Goal: Task Accomplishment & Management: Manage account settings

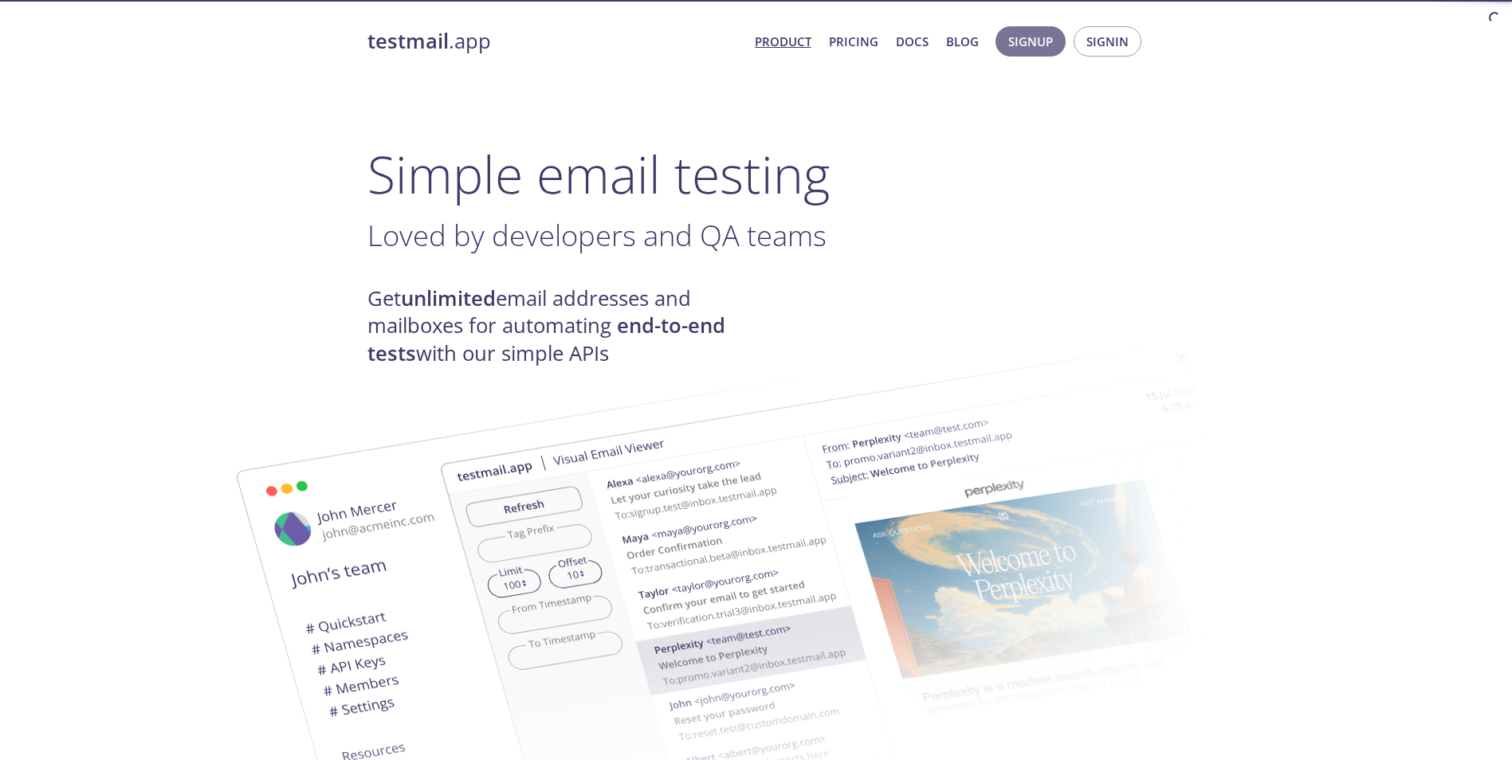
click at [1039, 38] on span "Signup" at bounding box center [1030, 41] width 45 height 21
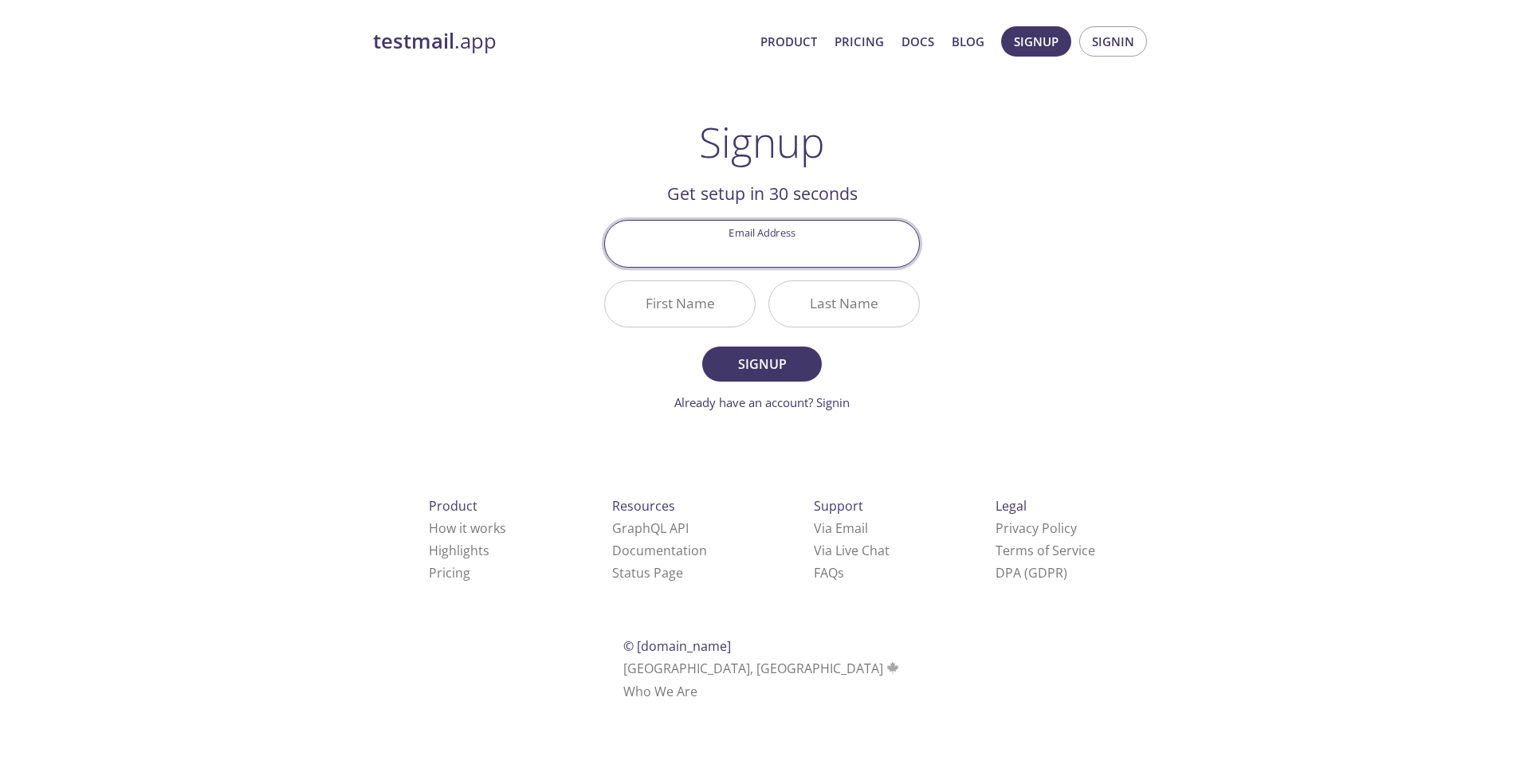
click at [783, 262] on input "Email Address" at bounding box center [762, 243] width 314 height 45
click at [818, 247] on input "Email Address" at bounding box center [762, 243] width 314 height 45
type input "[EMAIL_ADDRESS][DOMAIN_NAME]"
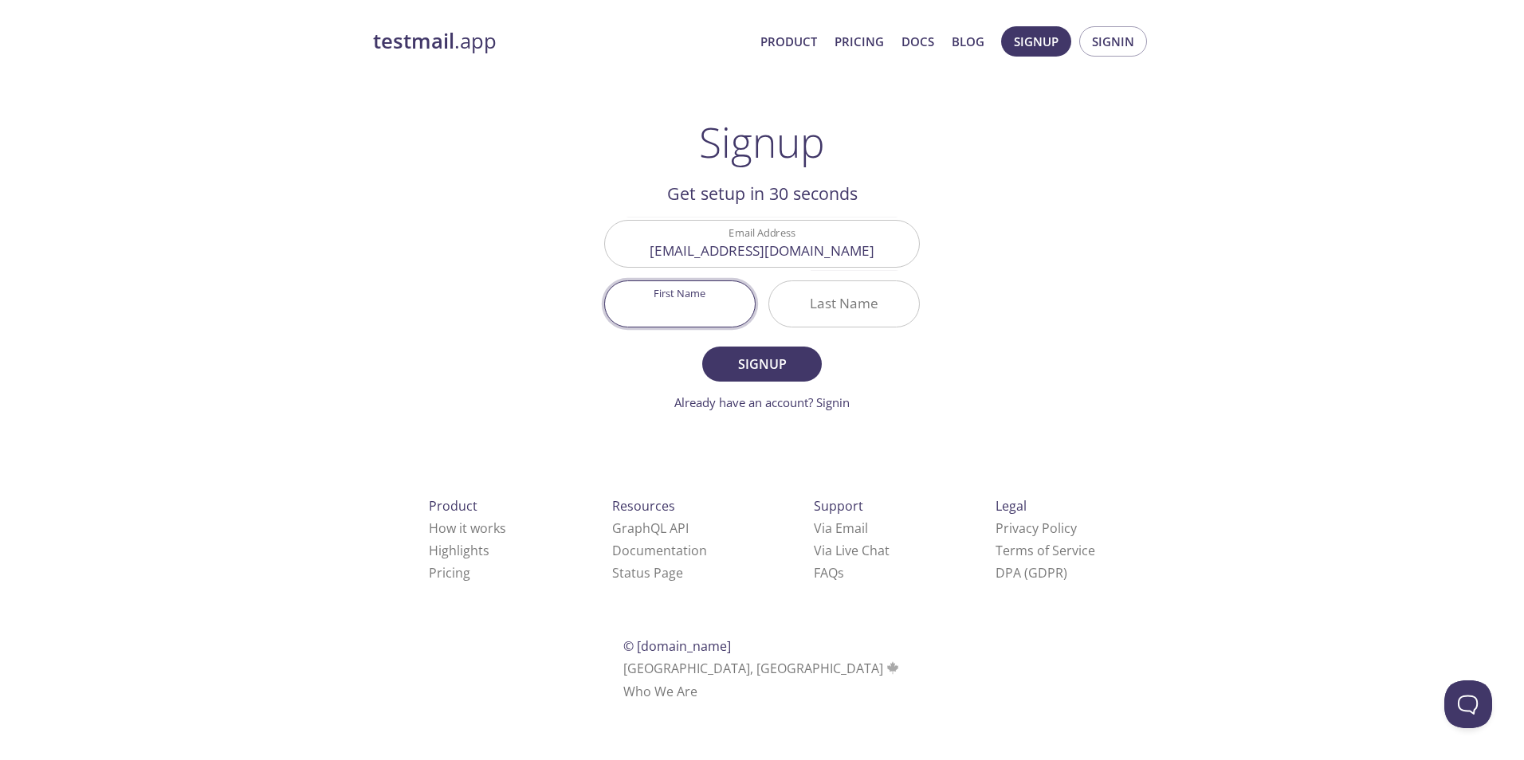
click at [711, 308] on input "First Name" at bounding box center [680, 303] width 150 height 45
type input "[PERSON_NAME]"
click at [822, 308] on input "Last Name" at bounding box center [844, 303] width 150 height 45
click at [717, 314] on input "[PERSON_NAME]" at bounding box center [680, 303] width 150 height 45
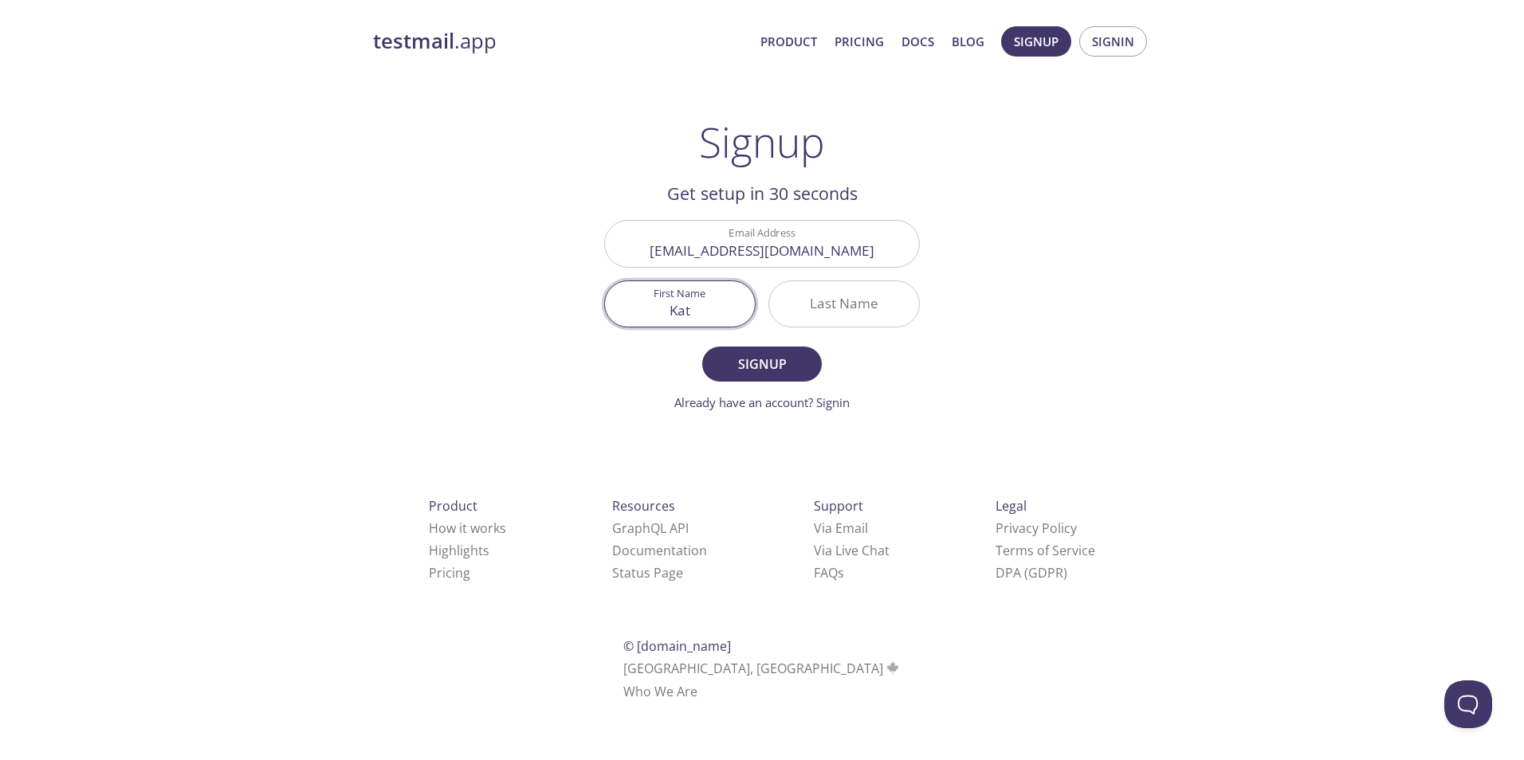
type input "Kat"
click at [842, 309] on input "Last Name" at bounding box center [844, 303] width 150 height 45
type input "k"
type input "[PERSON_NAME]"
click at [713, 304] on input "Kat" at bounding box center [680, 303] width 150 height 45
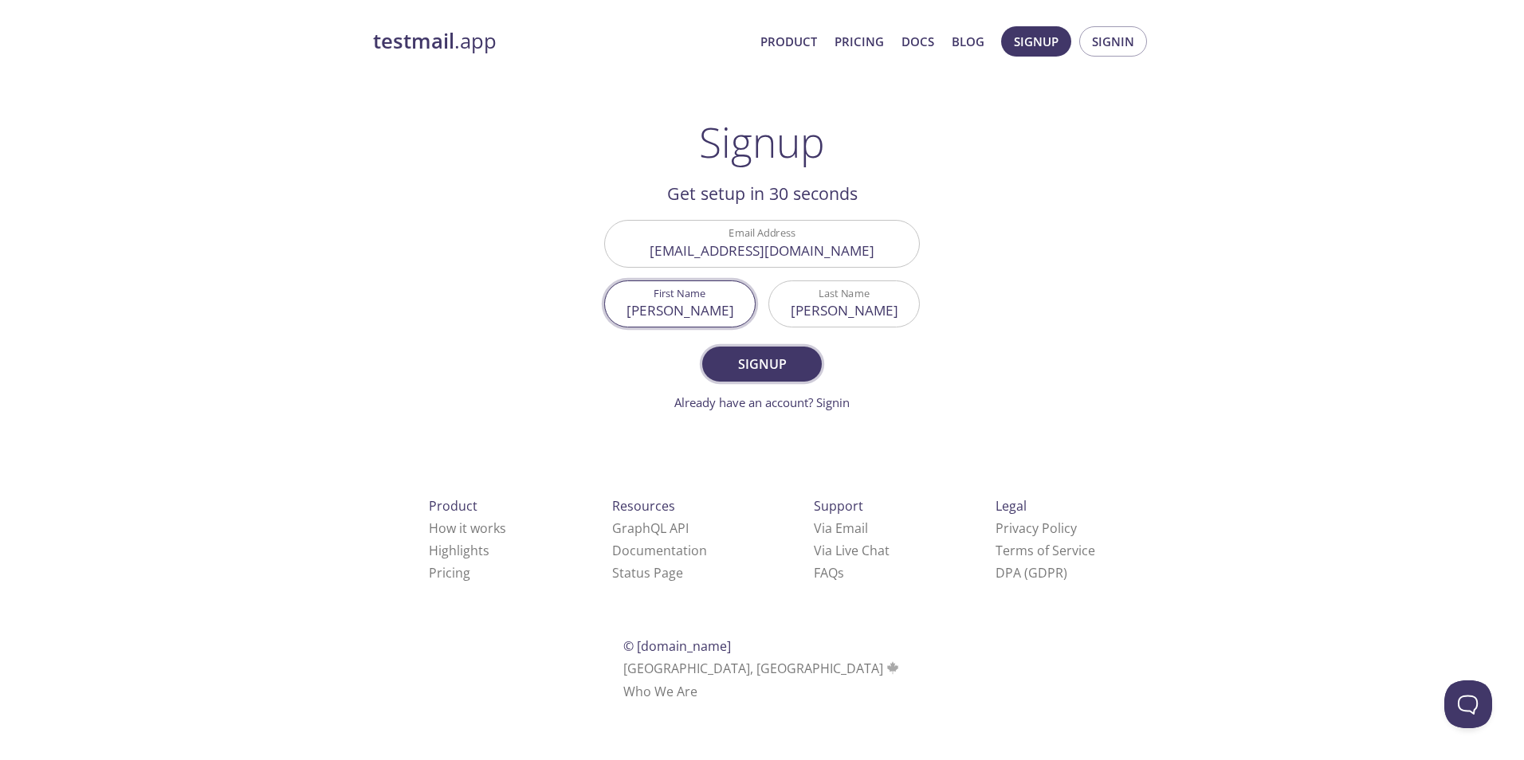
type input "[PERSON_NAME]"
click at [732, 351] on button "Signup" at bounding box center [762, 364] width 120 height 35
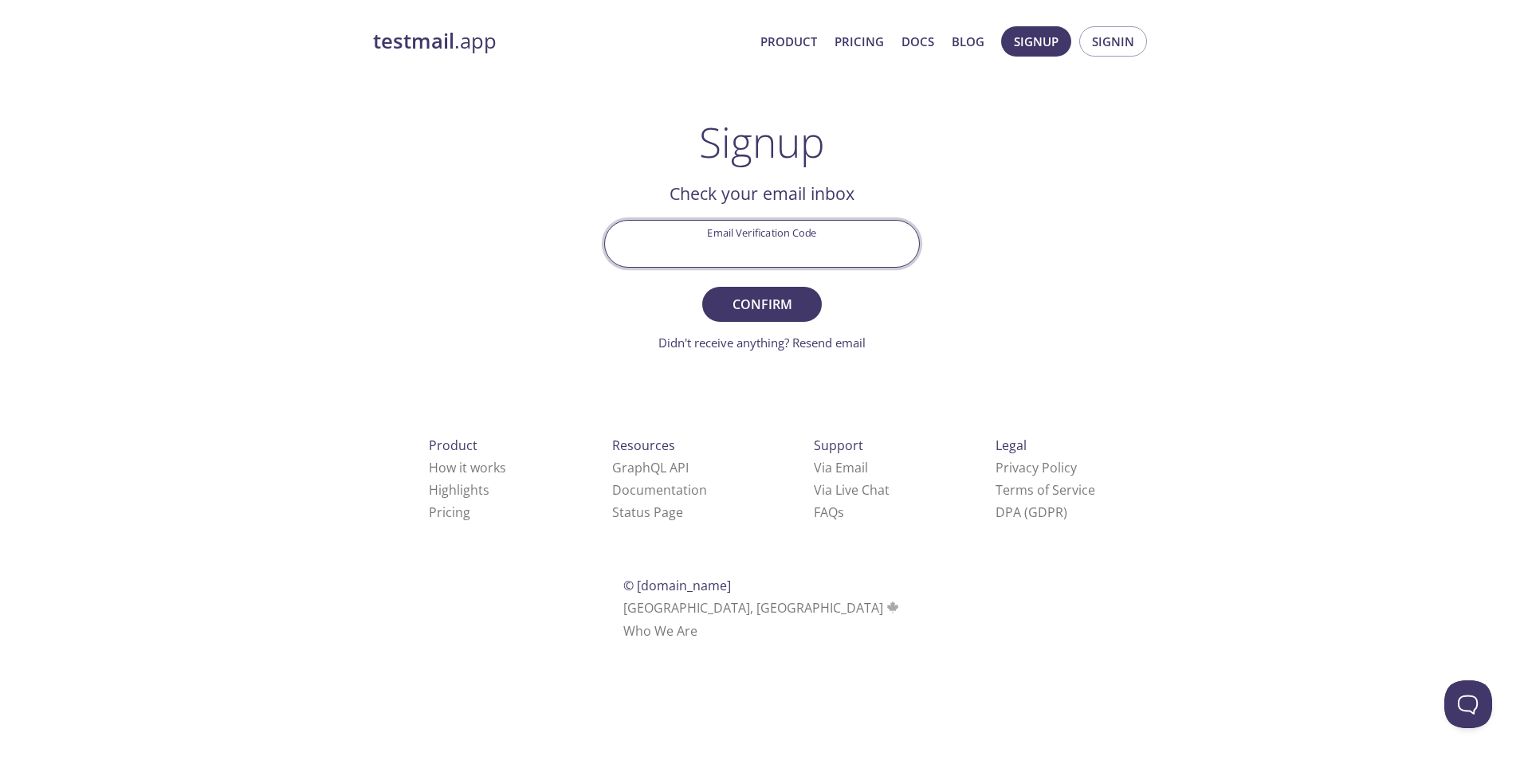
click at [765, 251] on input "Email Verification Code" at bounding box center [762, 243] width 314 height 45
type input "SL3Q6YR"
click at [780, 296] on span "Confirm" at bounding box center [762, 304] width 84 height 22
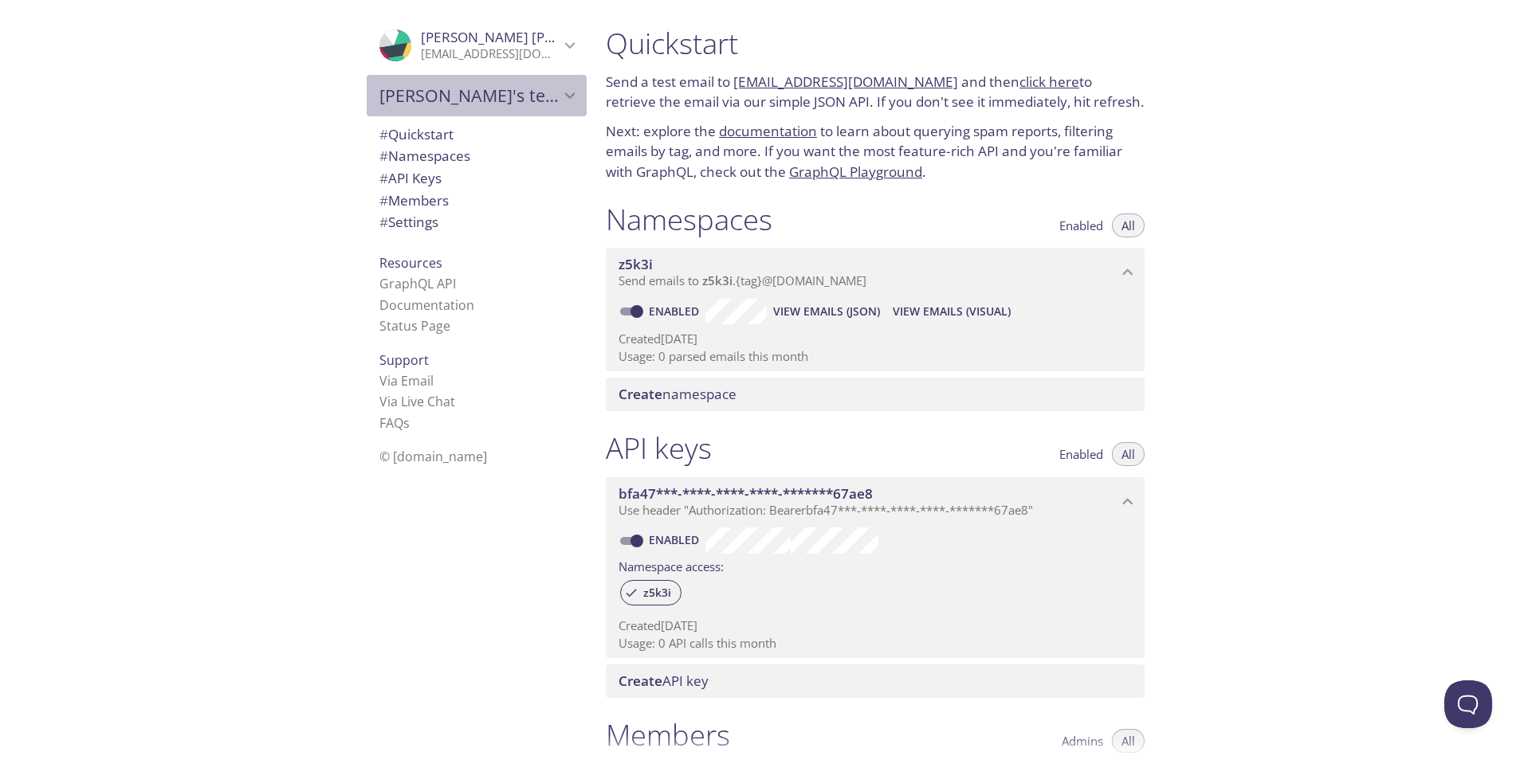
click at [536, 91] on span "[PERSON_NAME]'s team" at bounding box center [469, 95] width 180 height 22
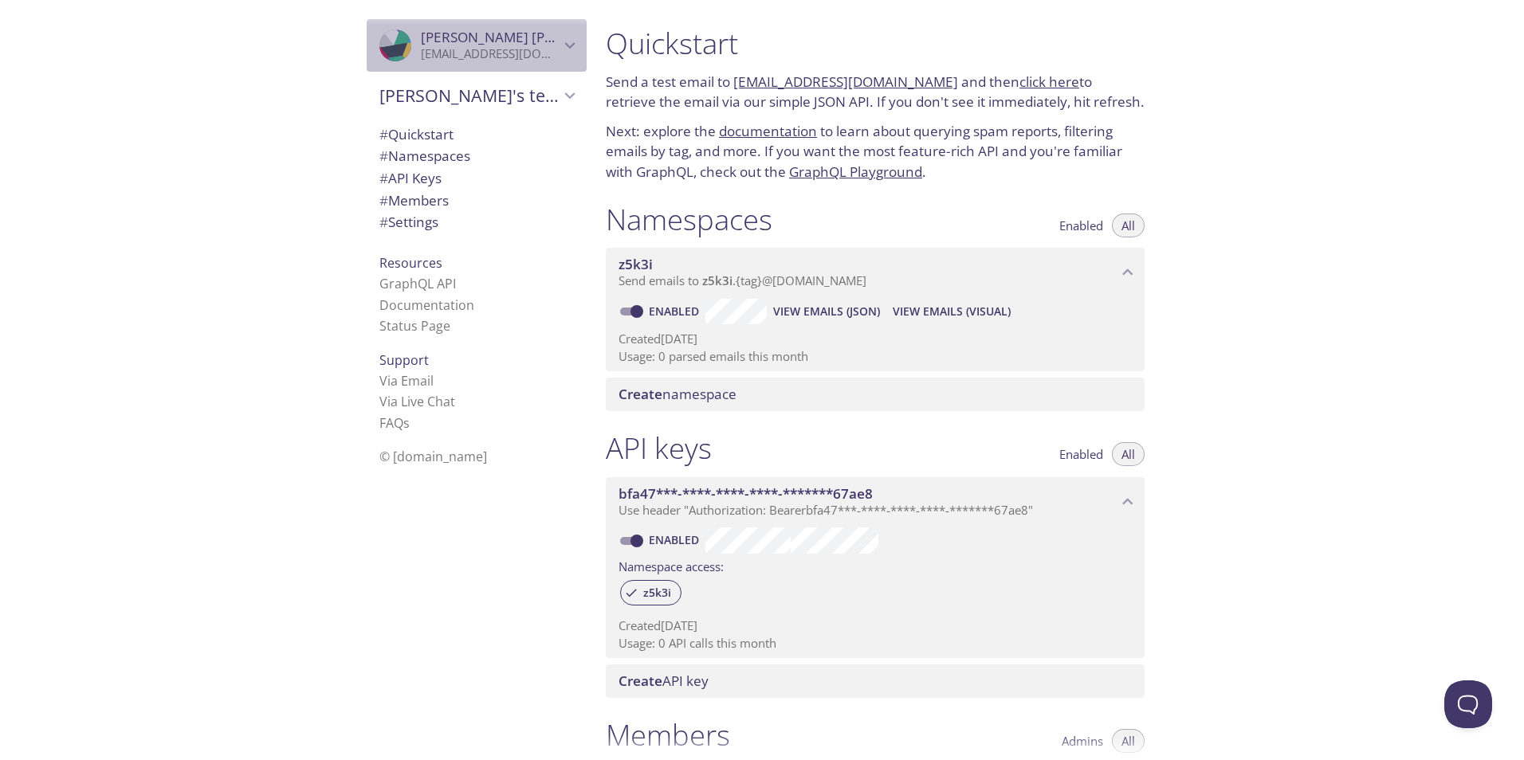
click at [544, 38] on span "[PERSON_NAME]" at bounding box center [490, 38] width 139 height 18
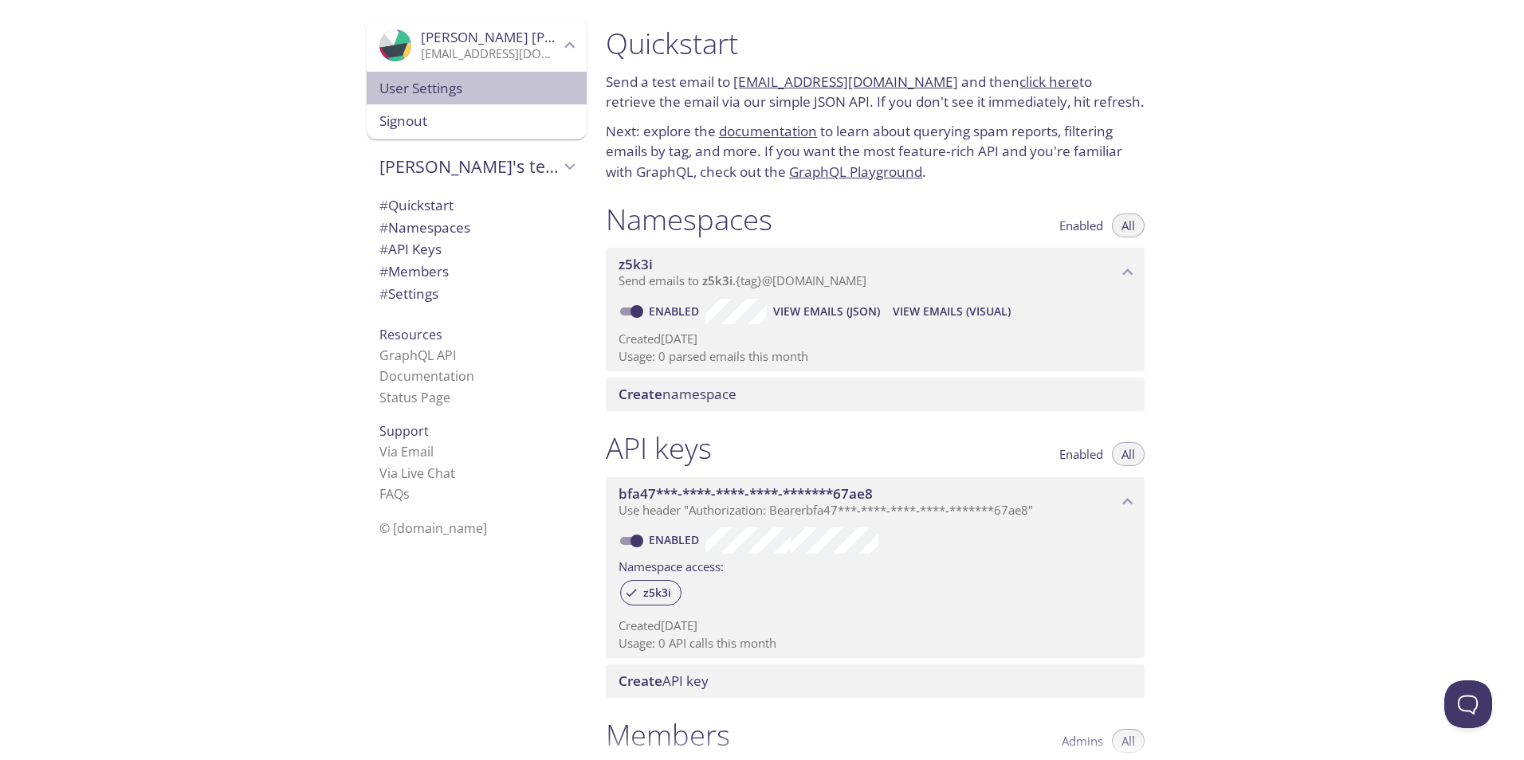
click at [469, 93] on span "User Settings" at bounding box center [476, 88] width 194 height 21
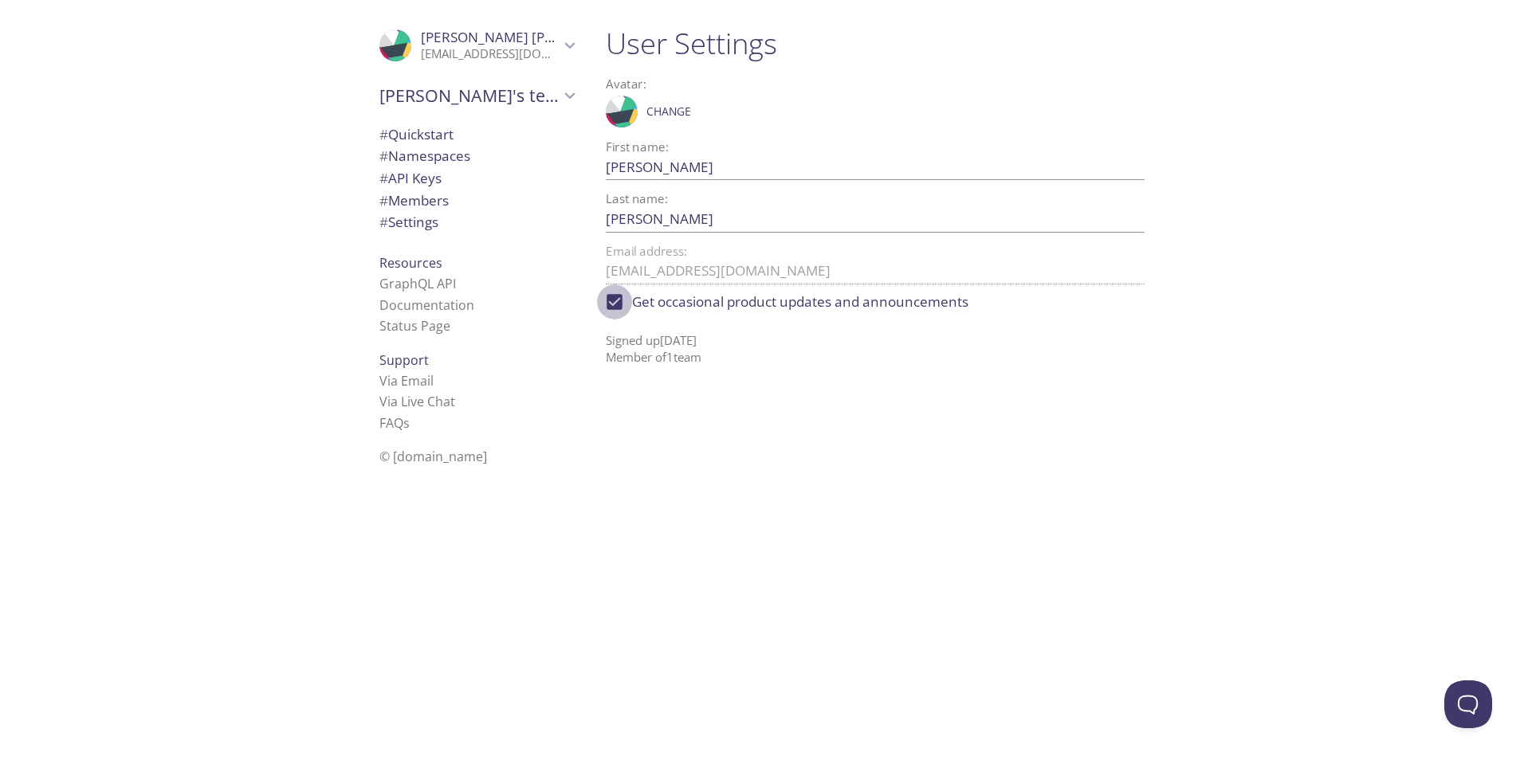
click at [612, 308] on input "Get occasional product updates and announcements" at bounding box center [614, 302] width 35 height 35
checkbox input "false"
click at [446, 139] on span "# Quickstart" at bounding box center [476, 134] width 194 height 21
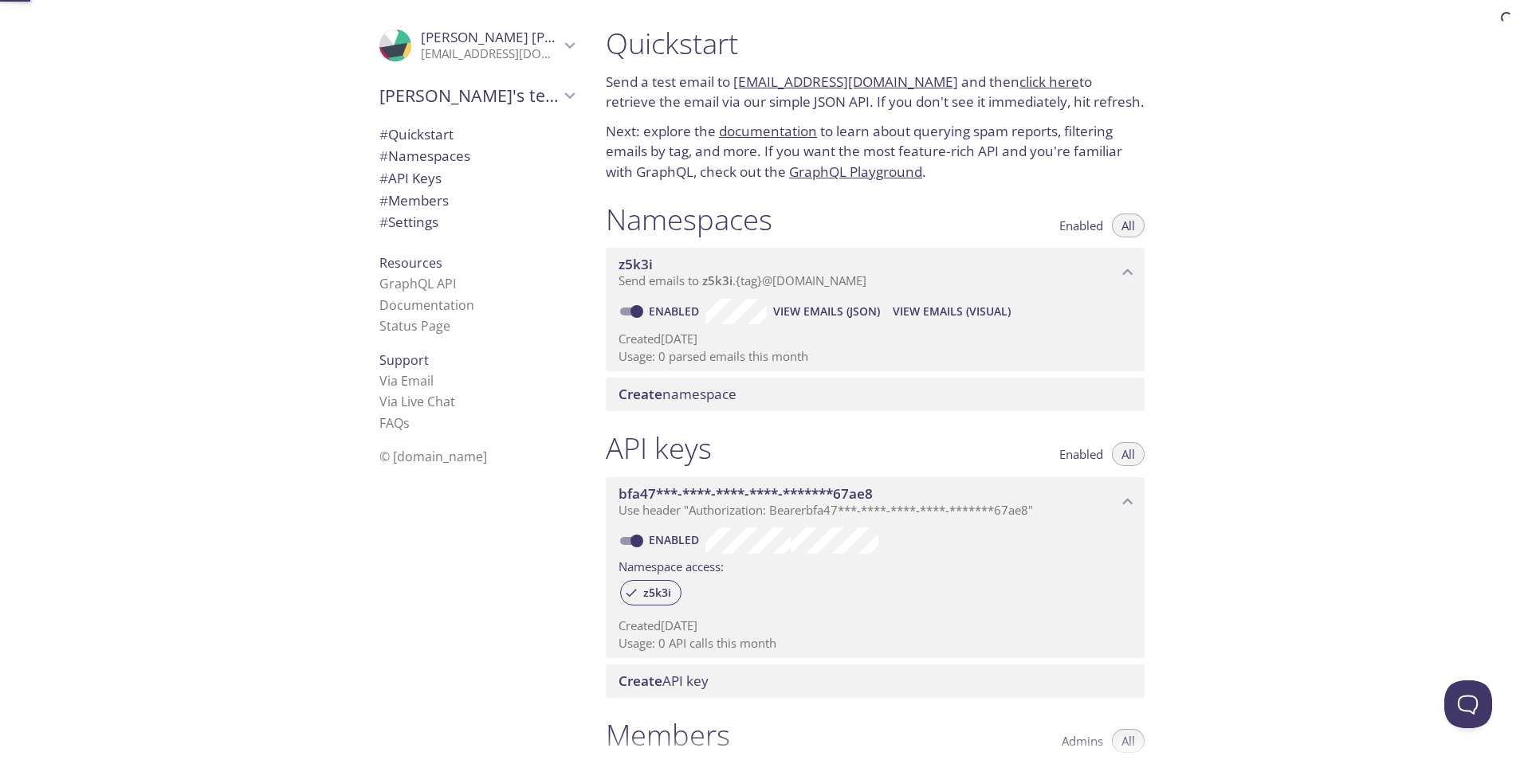
scroll to position [26, 0]
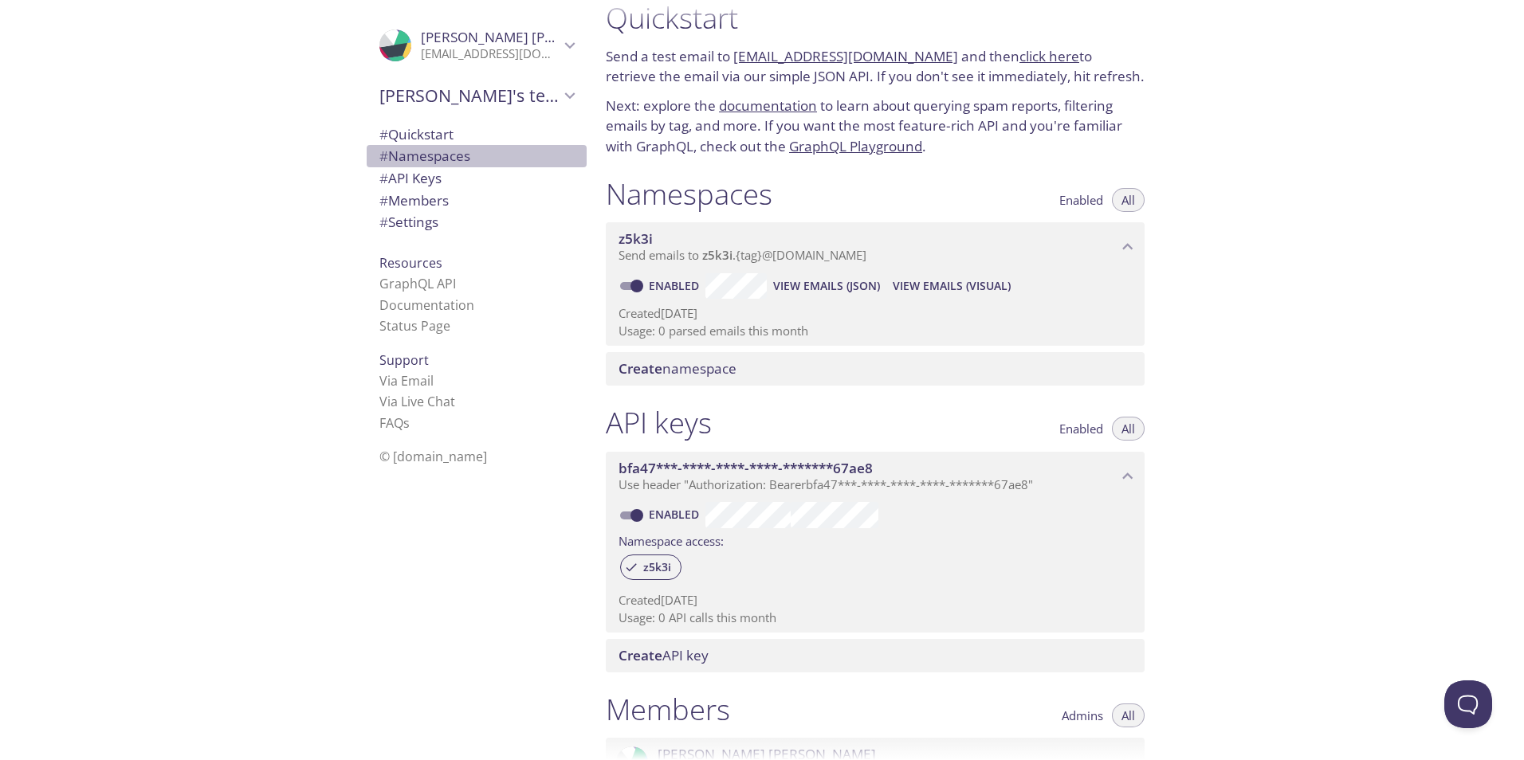
click at [443, 162] on span "# Namespaces" at bounding box center [424, 156] width 91 height 18
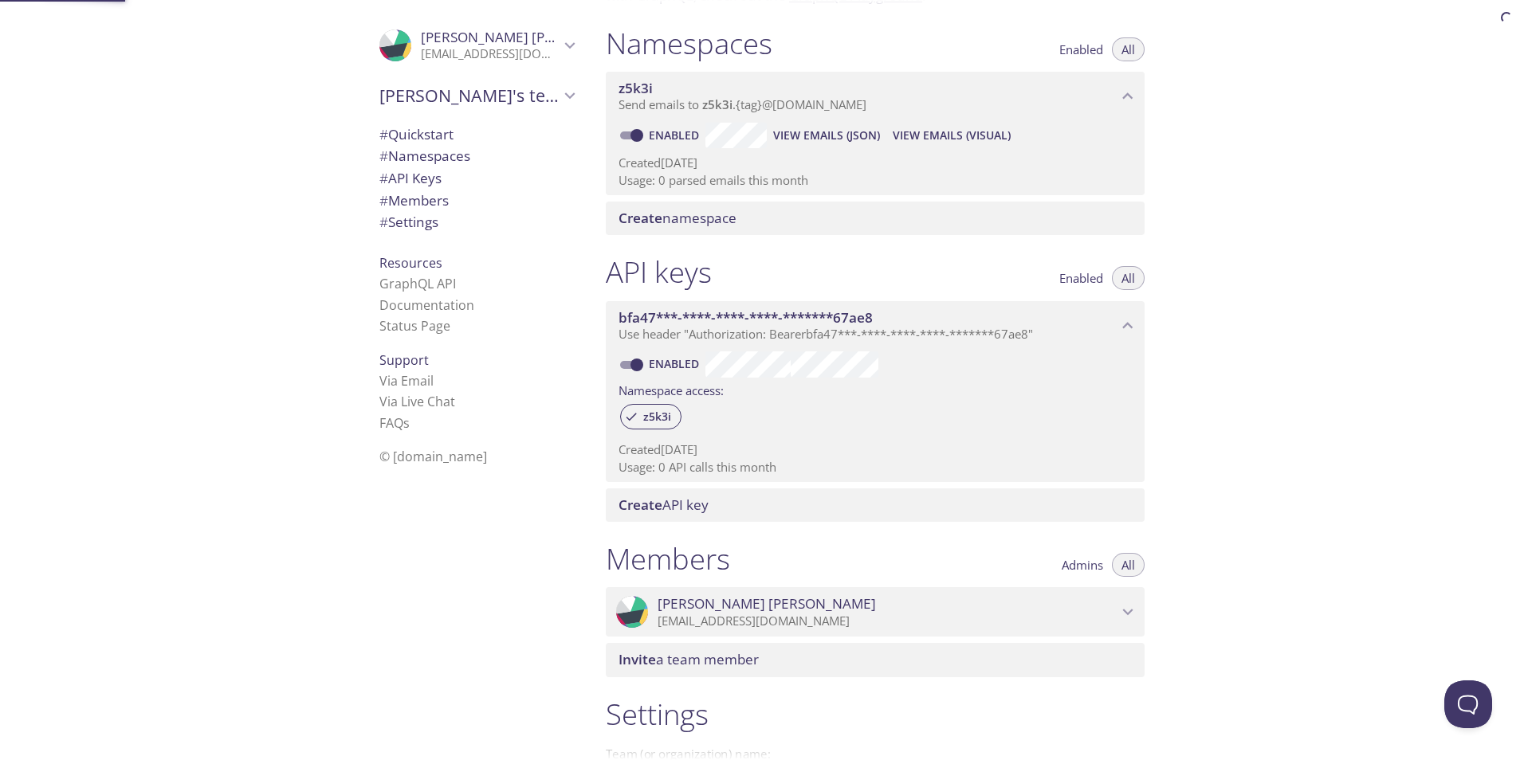
scroll to position [202, 0]
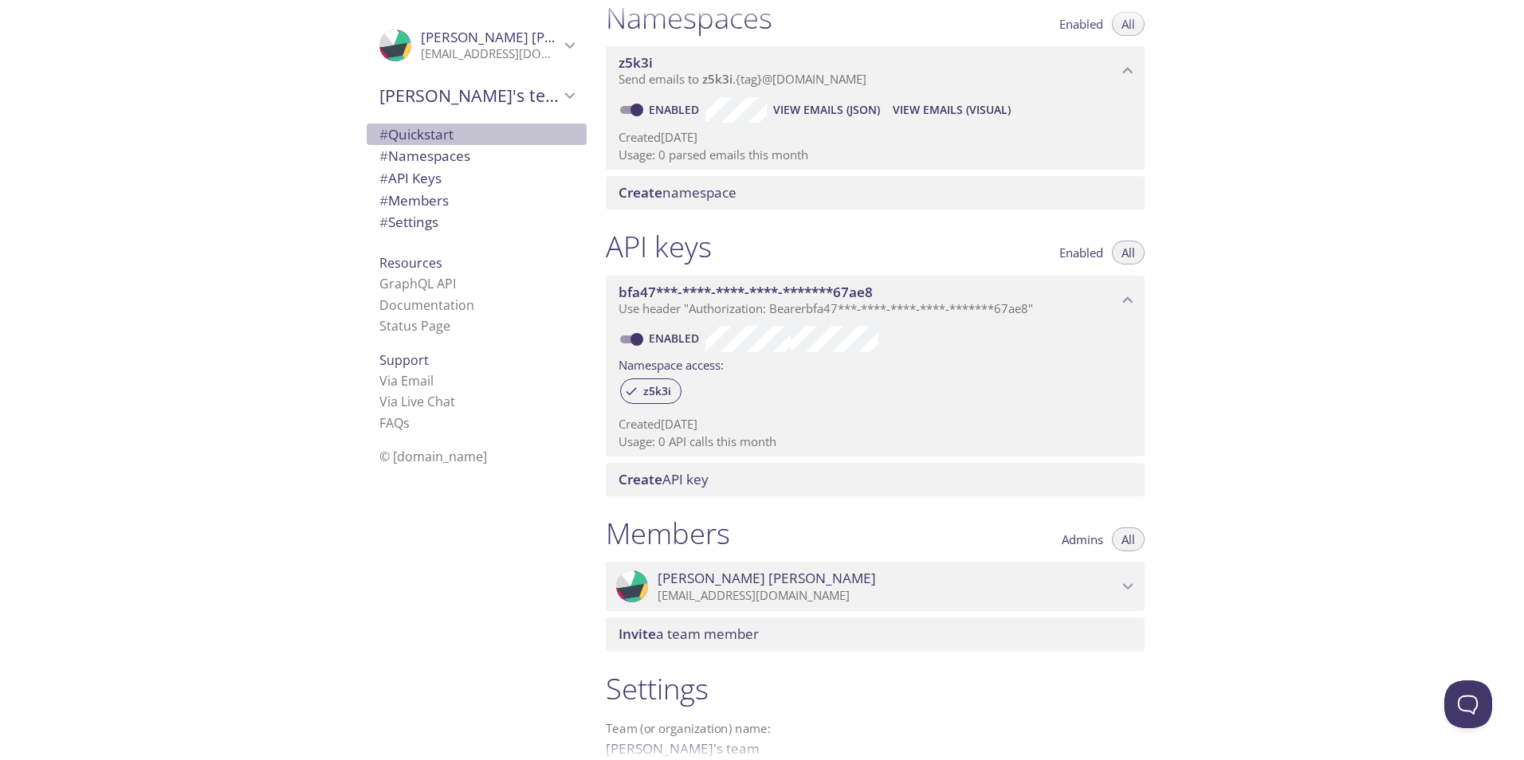
click at [443, 139] on span "# Quickstart" at bounding box center [416, 134] width 74 height 18
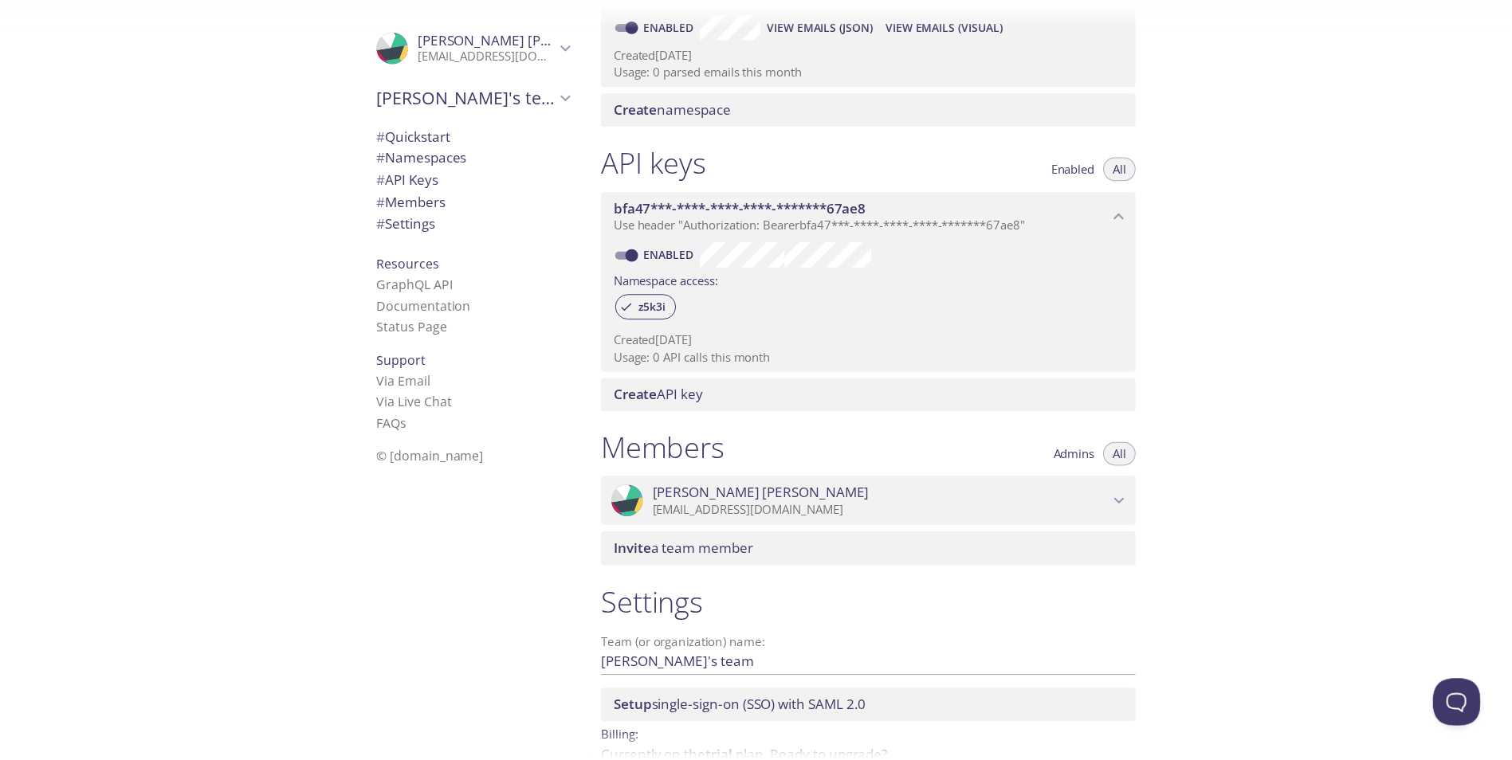
scroll to position [373, 0]
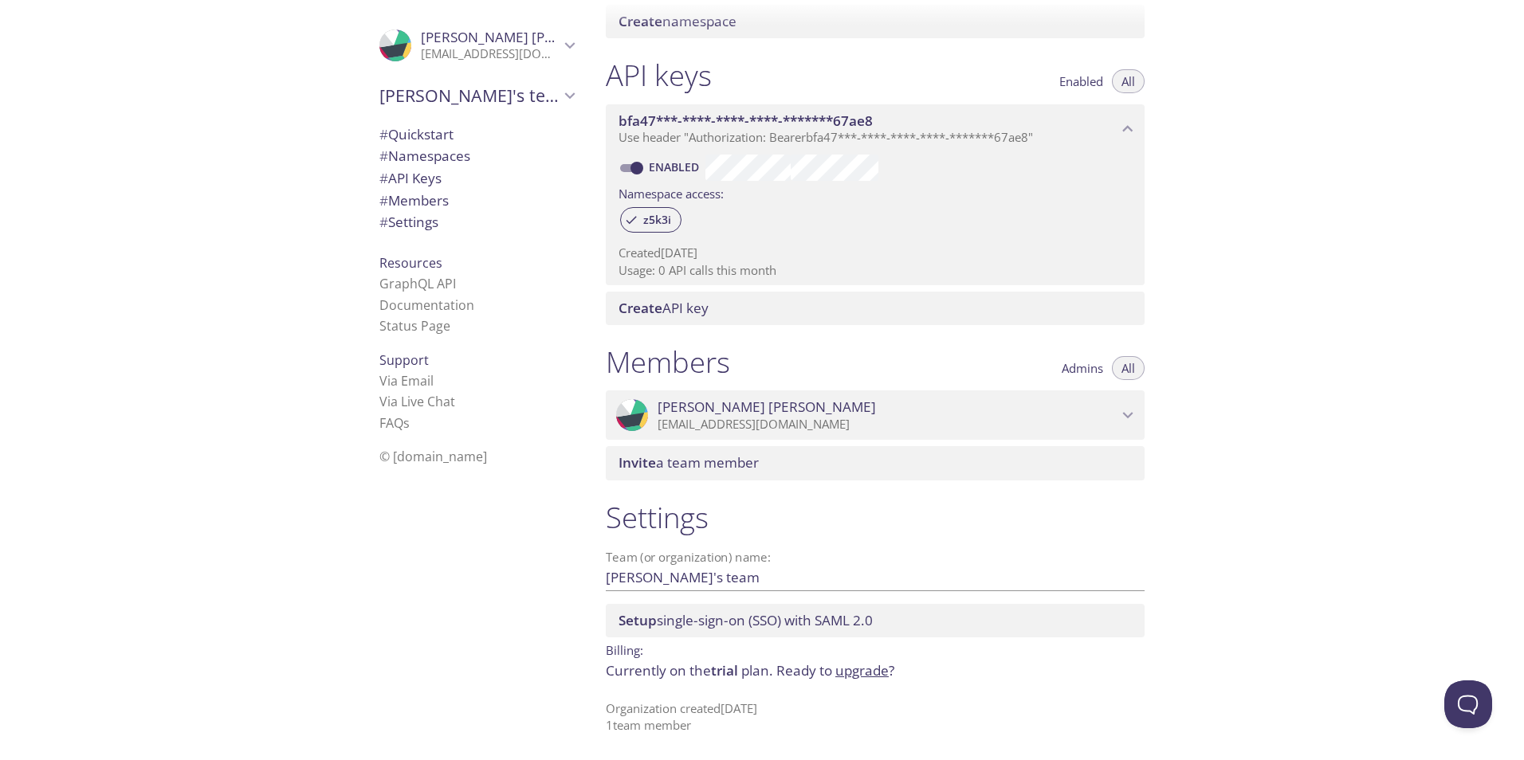
click at [856, 672] on link "upgrade" at bounding box center [861, 670] width 53 height 18
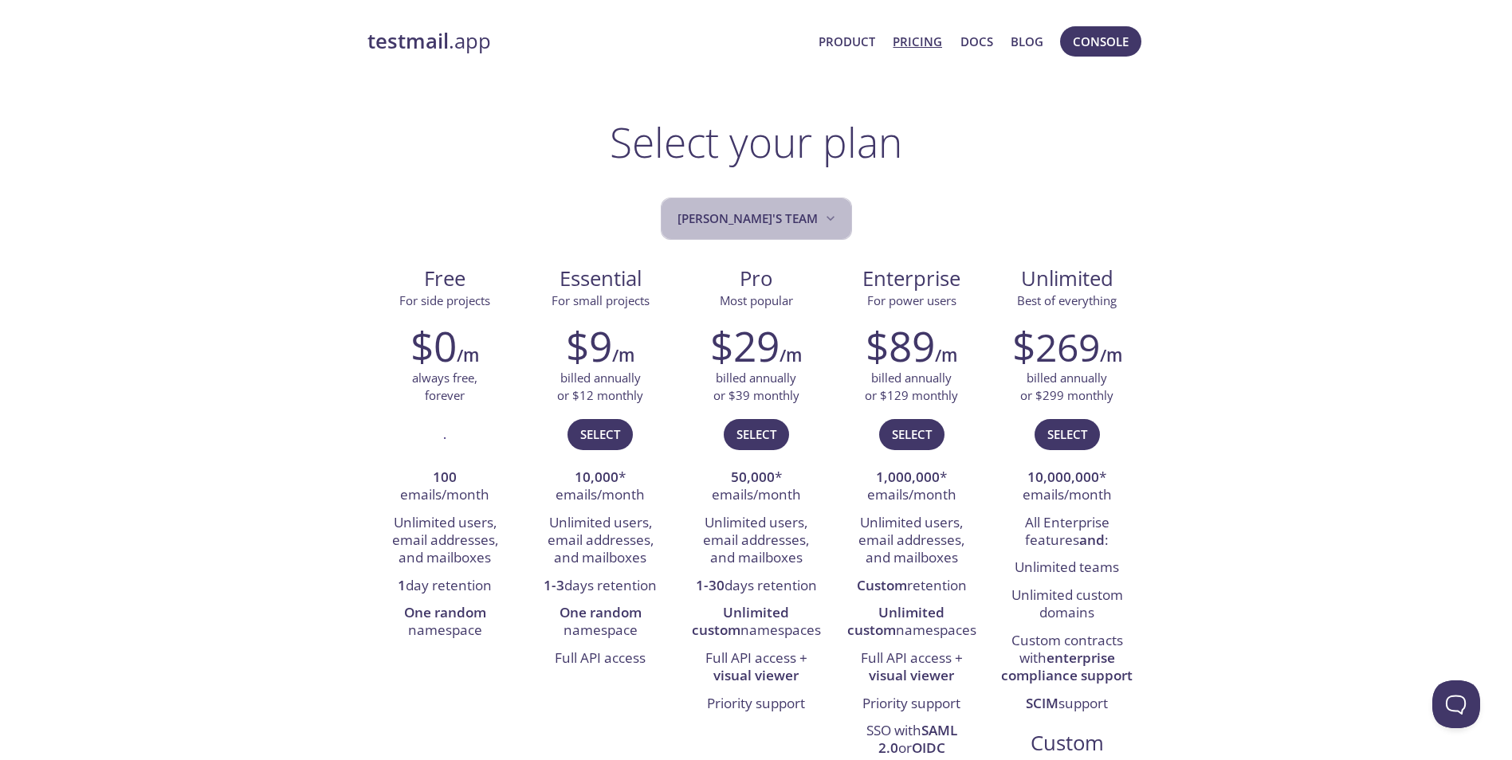
click at [792, 222] on span "[PERSON_NAME]'s team" at bounding box center [757, 219] width 161 height 22
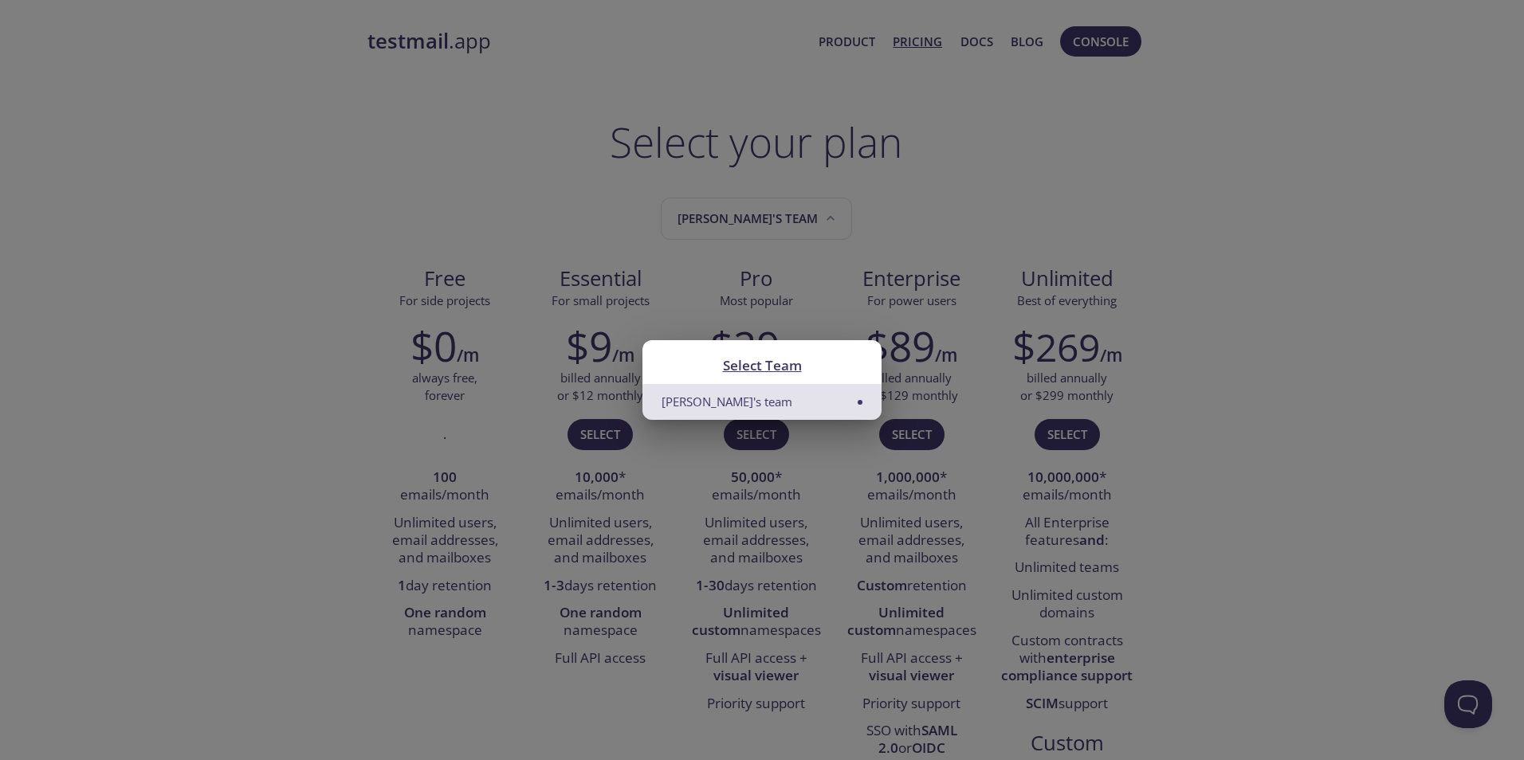
click at [928, 211] on div "Select Team [PERSON_NAME]'s team" at bounding box center [762, 380] width 1524 height 760
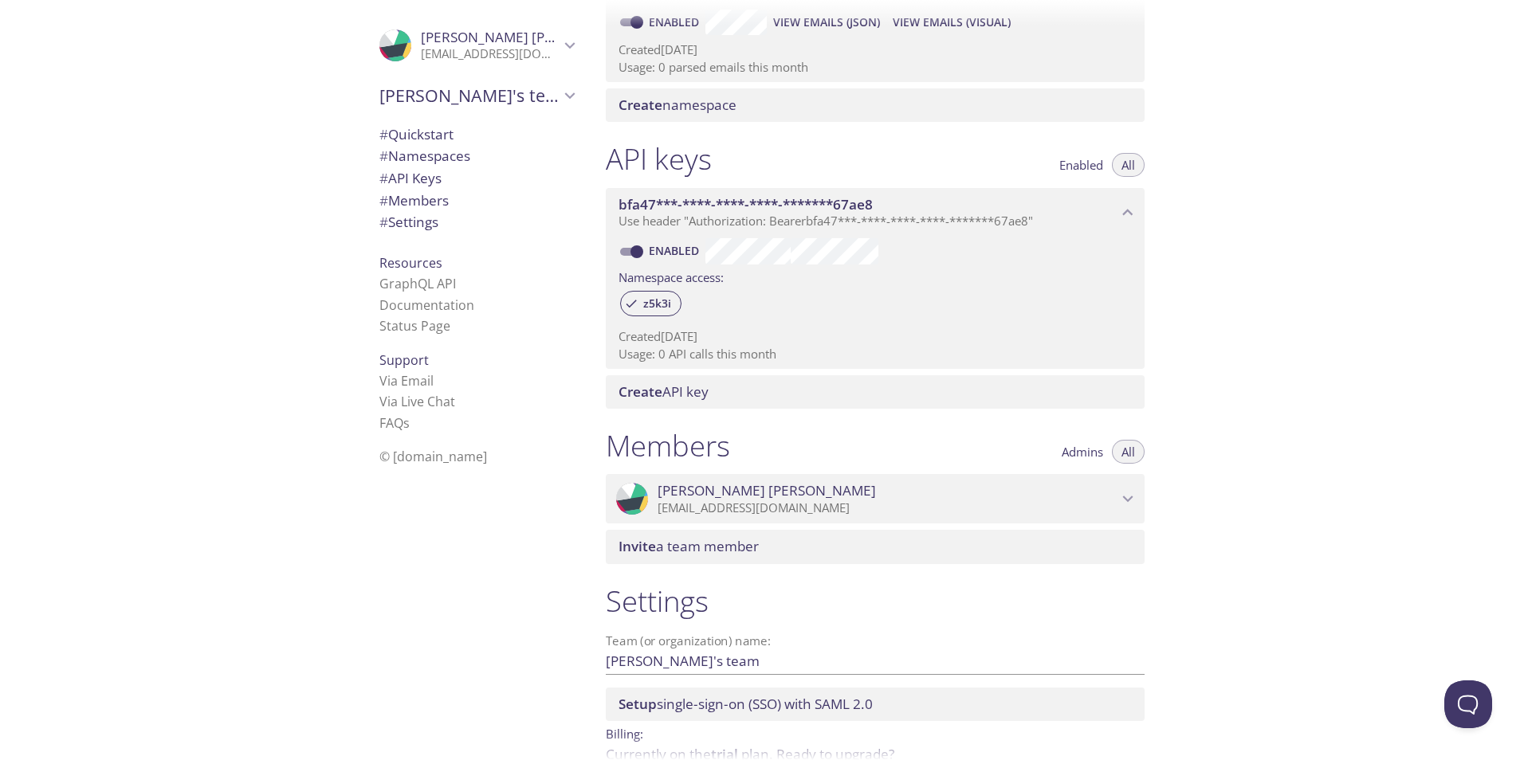
scroll to position [373, 0]
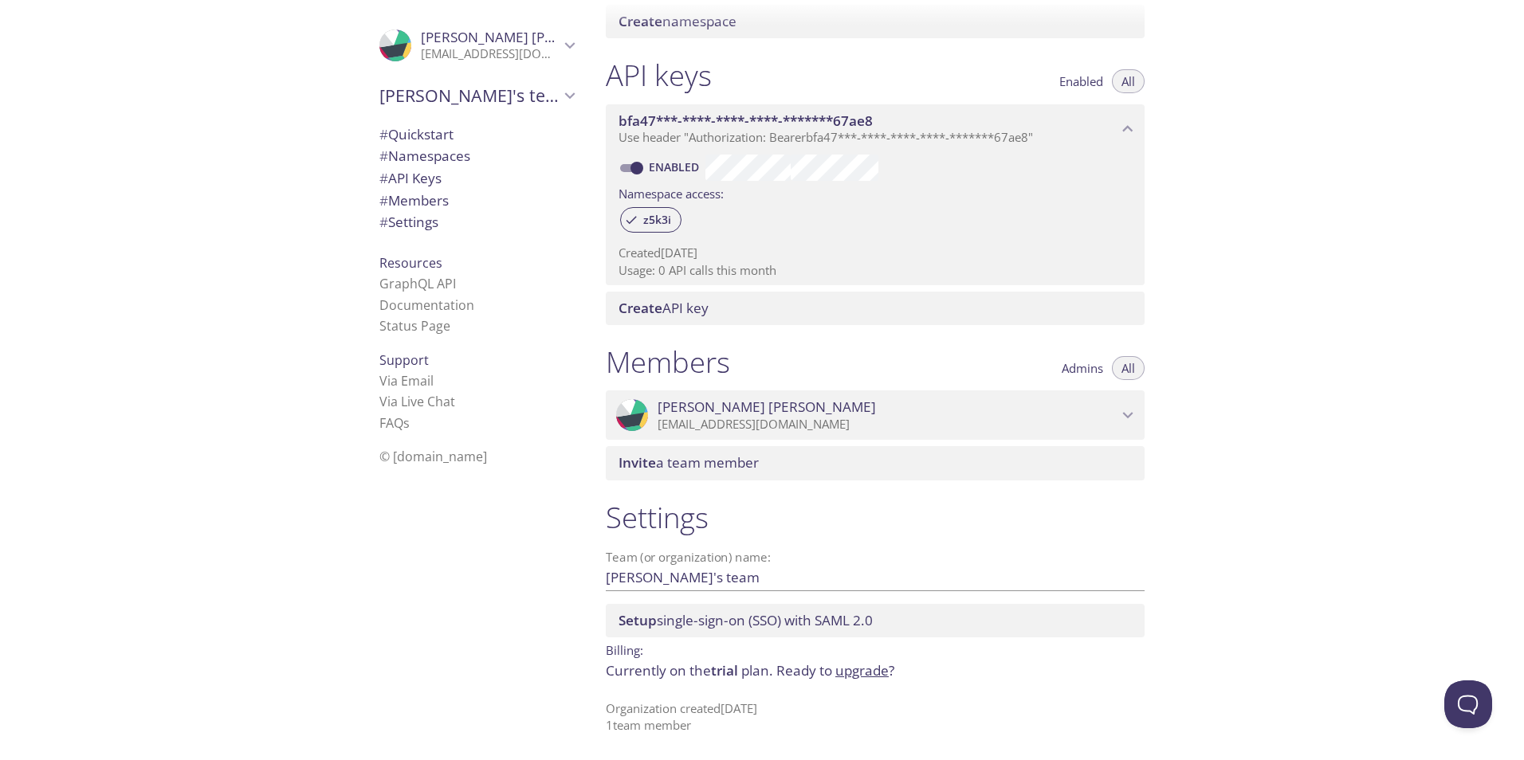
click at [623, 727] on p "Organization created [DATE] 1 team member" at bounding box center [875, 718] width 539 height 34
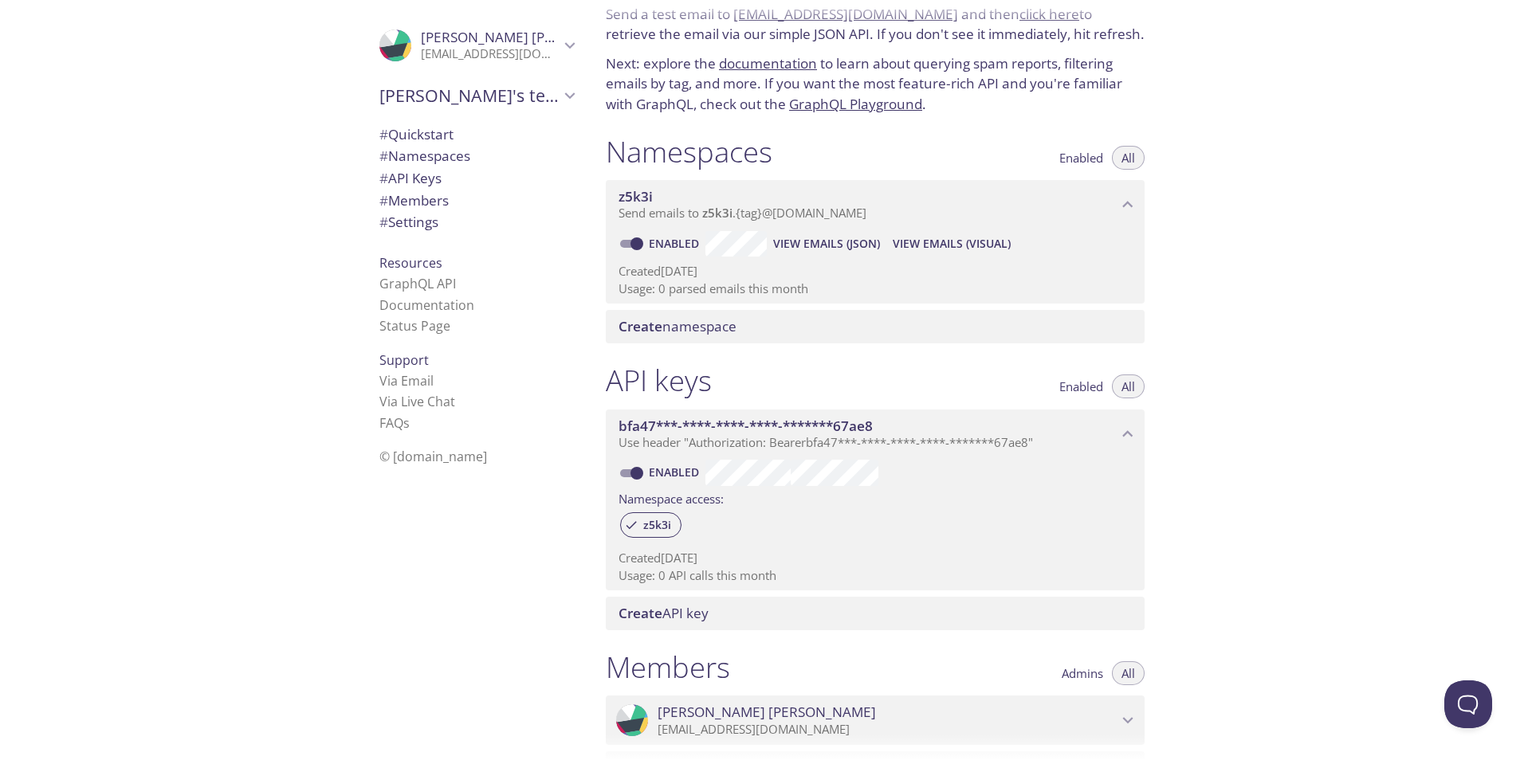
scroll to position [0, 0]
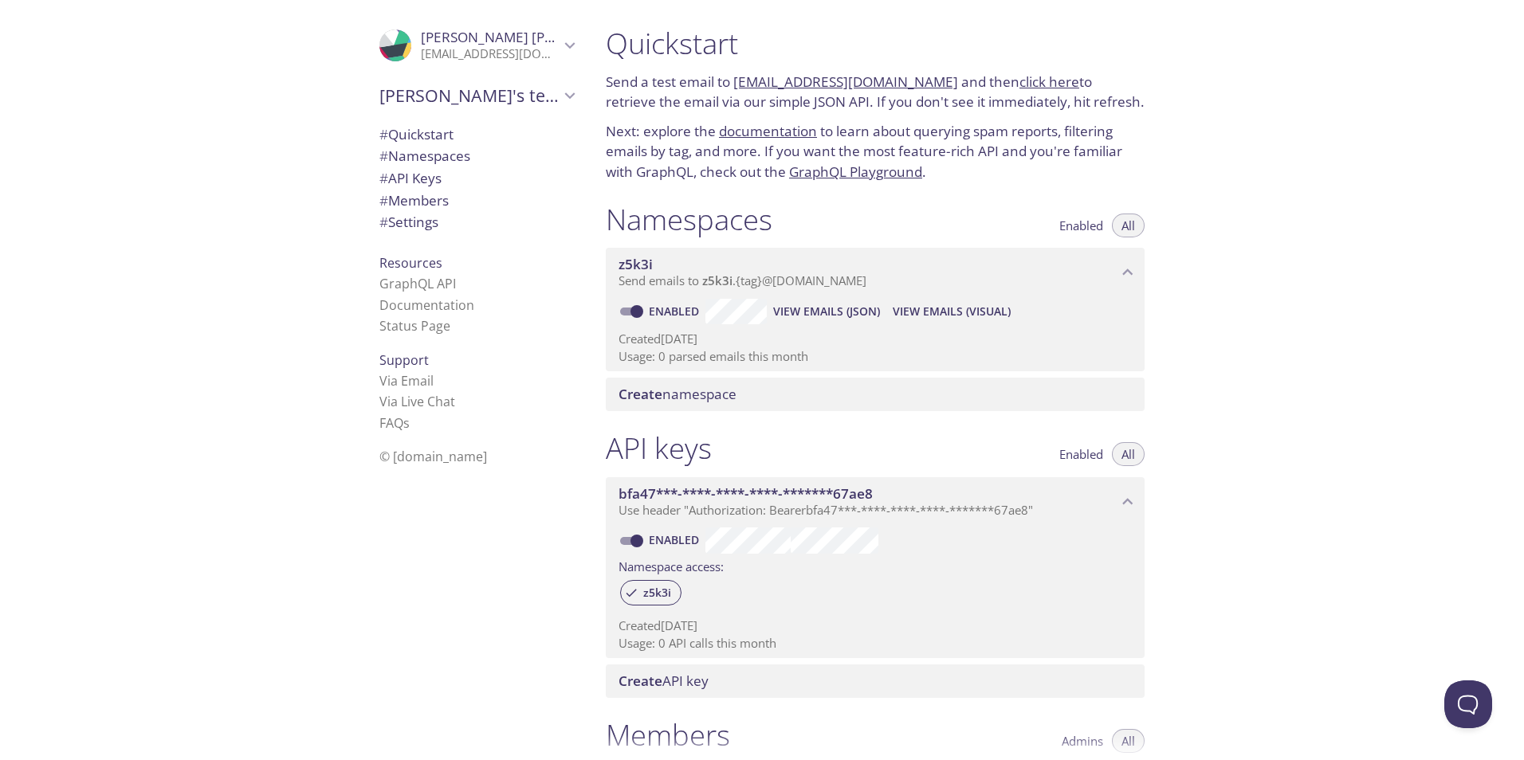
click at [936, 210] on div "Namespaces Enabled All" at bounding box center [875, 222] width 539 height 40
